Goal: Information Seeking & Learning: Learn about a topic

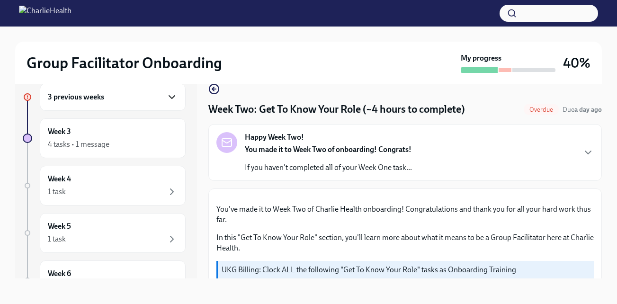
click at [166, 99] on icon "button" at bounding box center [171, 96] width 11 height 11
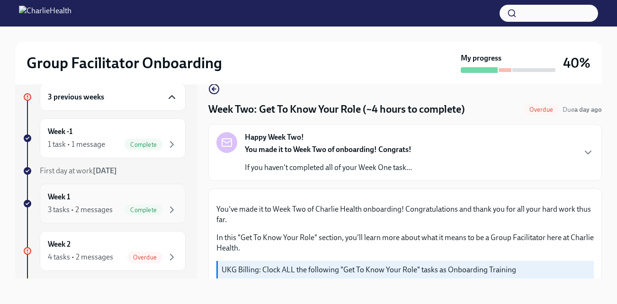
click at [162, 203] on div "Week 1 3 tasks • 2 messages Complete" at bounding box center [113, 204] width 130 height 24
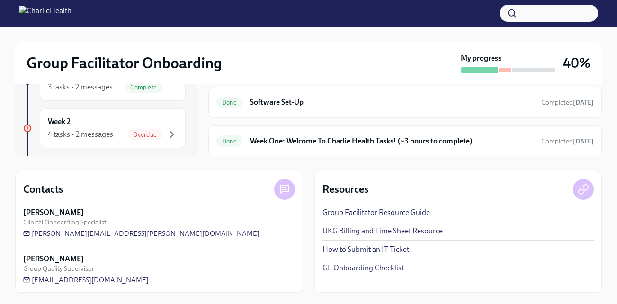
scroll to position [205, 0]
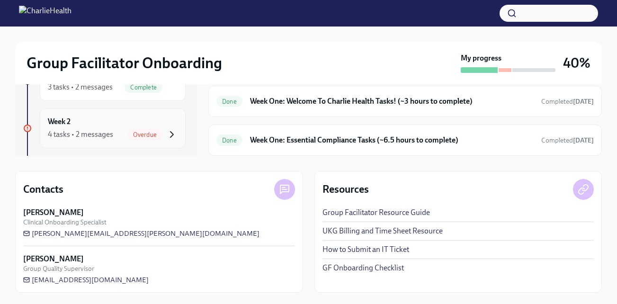
click at [170, 132] on icon "button" at bounding box center [171, 135] width 3 height 6
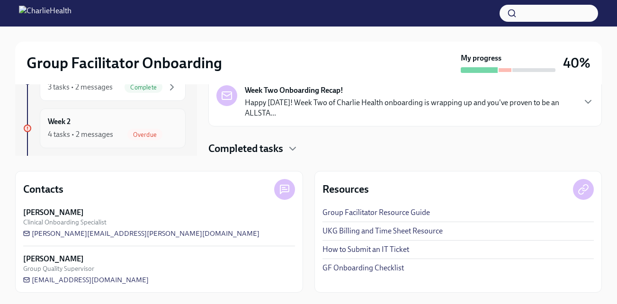
scroll to position [19, 0]
click at [398, 210] on link "Group Facilitator Resource Guide" at bounding box center [375, 212] width 107 height 10
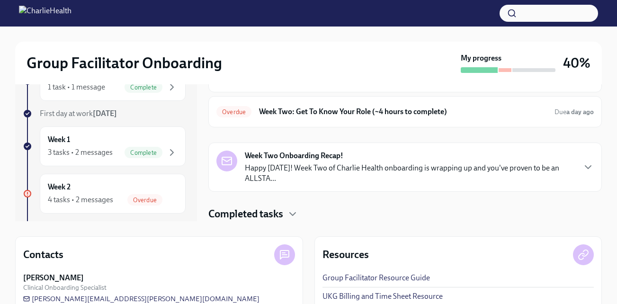
scroll to position [139, 0]
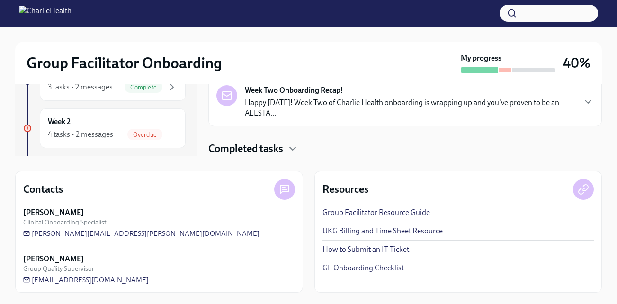
click at [374, 268] on link "GF Onboarding Checklist" at bounding box center [362, 268] width 81 height 10
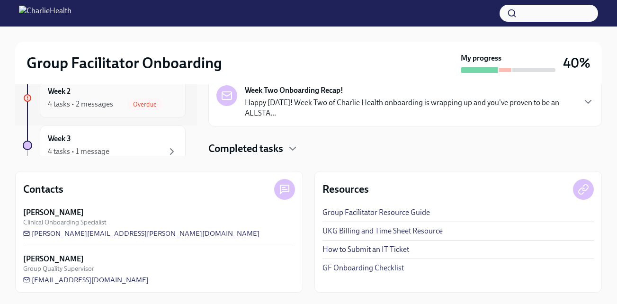
scroll to position [0, 0]
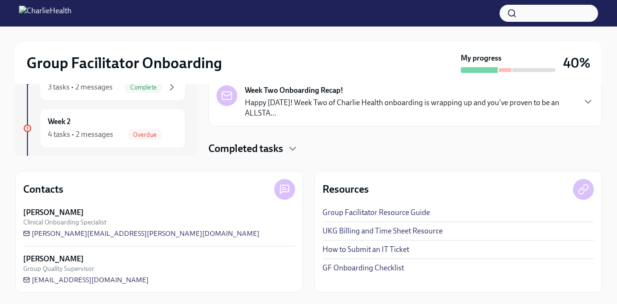
click at [306, 98] on p "Happy [DATE]! Week Two of Charlie Health onboarding is wrapping up and you've p…" at bounding box center [410, 107] width 330 height 21
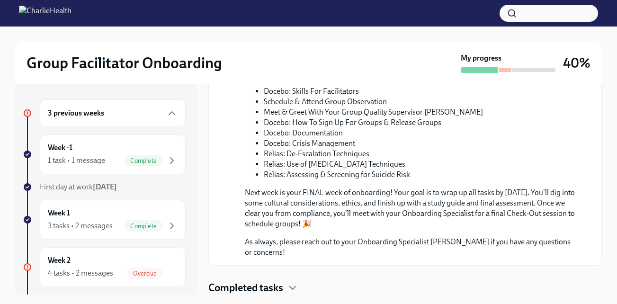
scroll to position [477, 0]
click at [291, 286] on icon "button" at bounding box center [293, 287] width 6 height 3
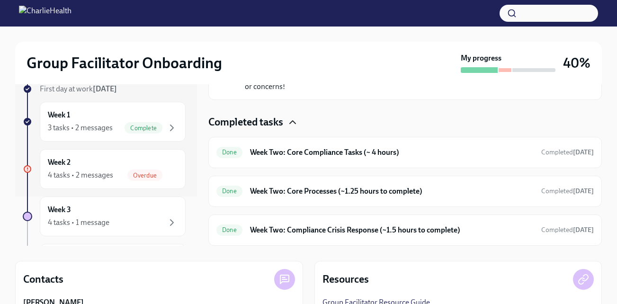
scroll to position [0, 0]
